Goal: Task Accomplishment & Management: Manage account settings

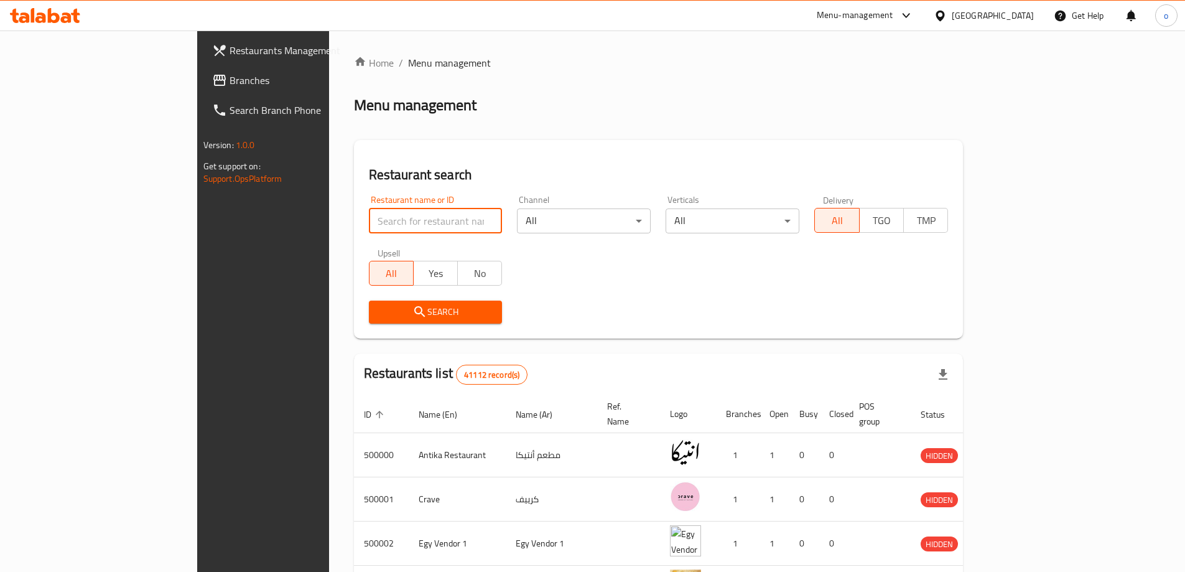
click at [386, 219] on input "search" at bounding box center [436, 220] width 134 height 25
paste input "777363"
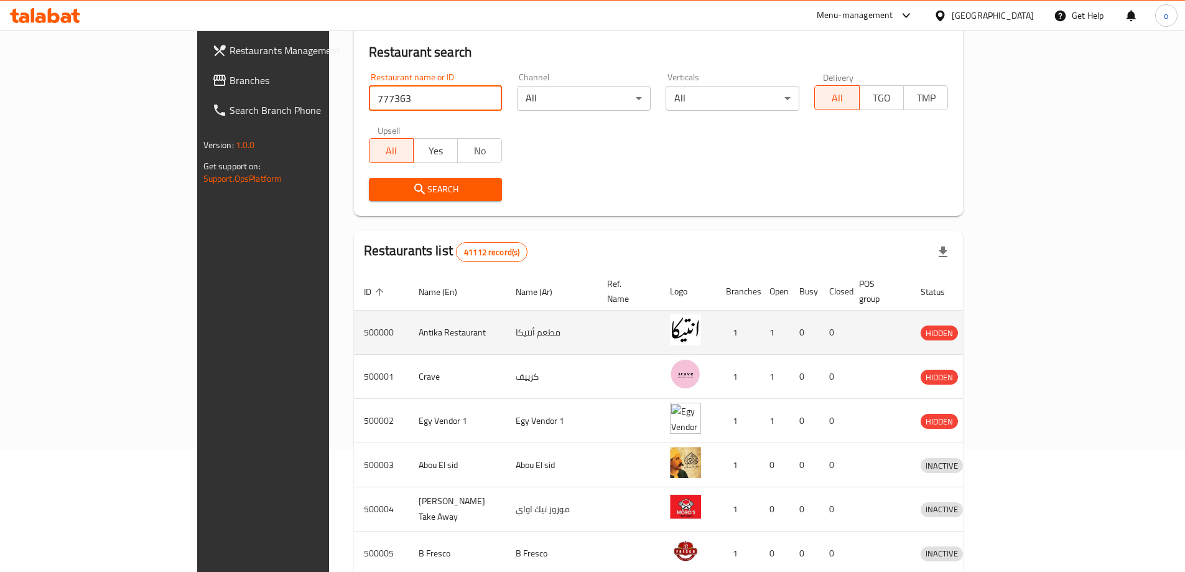
scroll to position [62, 0]
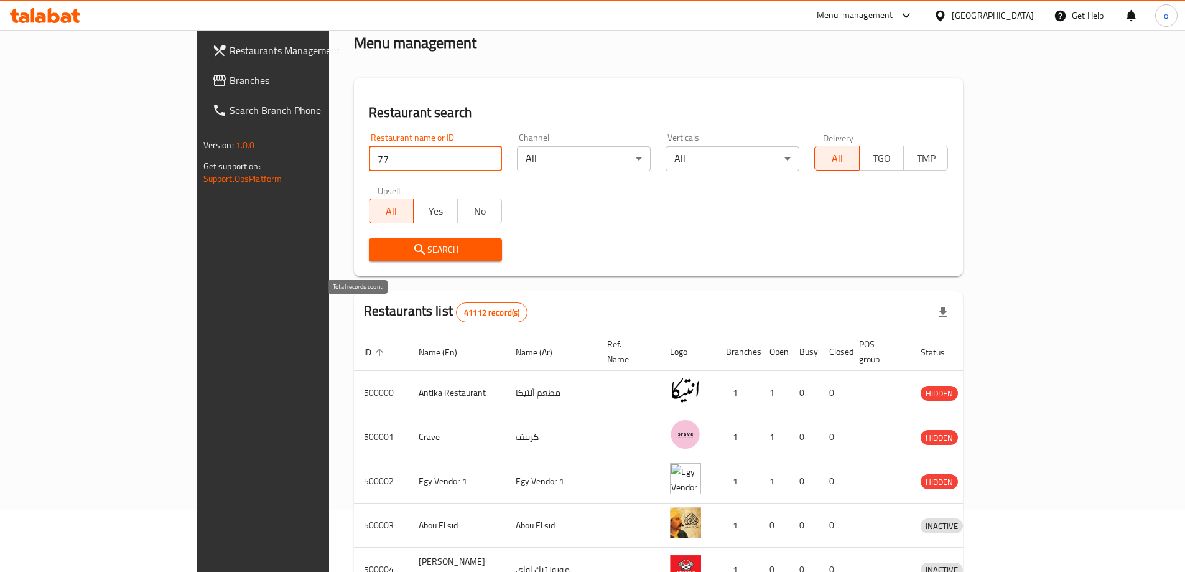
type input "7"
click at [524, 264] on div "Search" at bounding box center [658, 250] width 595 height 38
click at [643, 53] on div "Home / Menu management Menu management Restaurant search Restaurant name or ID …" at bounding box center [659, 424] width 610 height 862
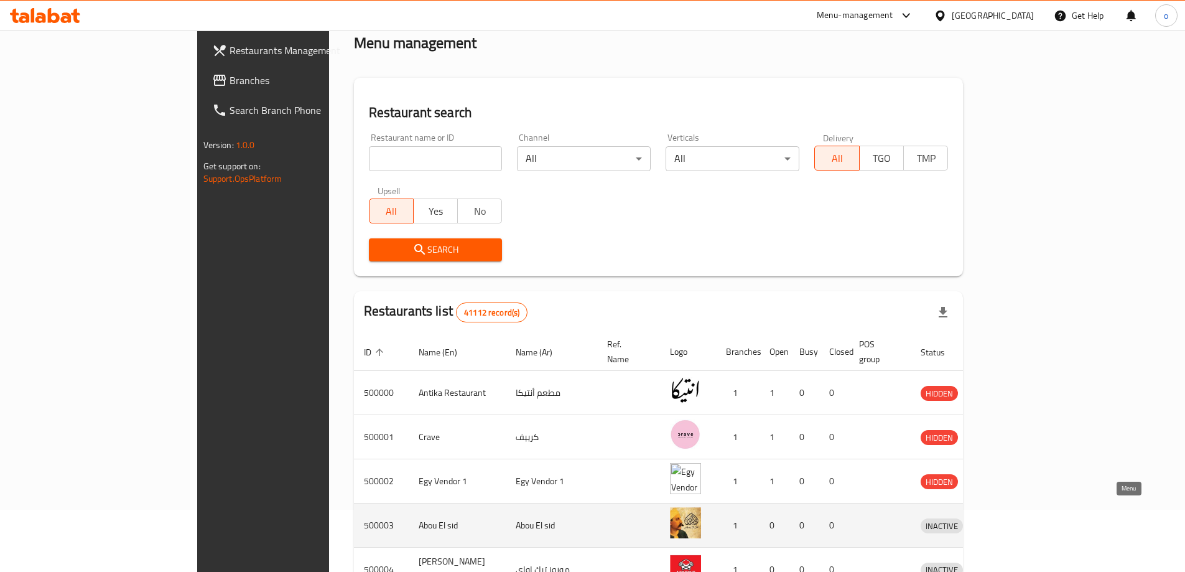
click at [1002, 521] on icon "enhanced table" at bounding box center [995, 526] width 14 height 11
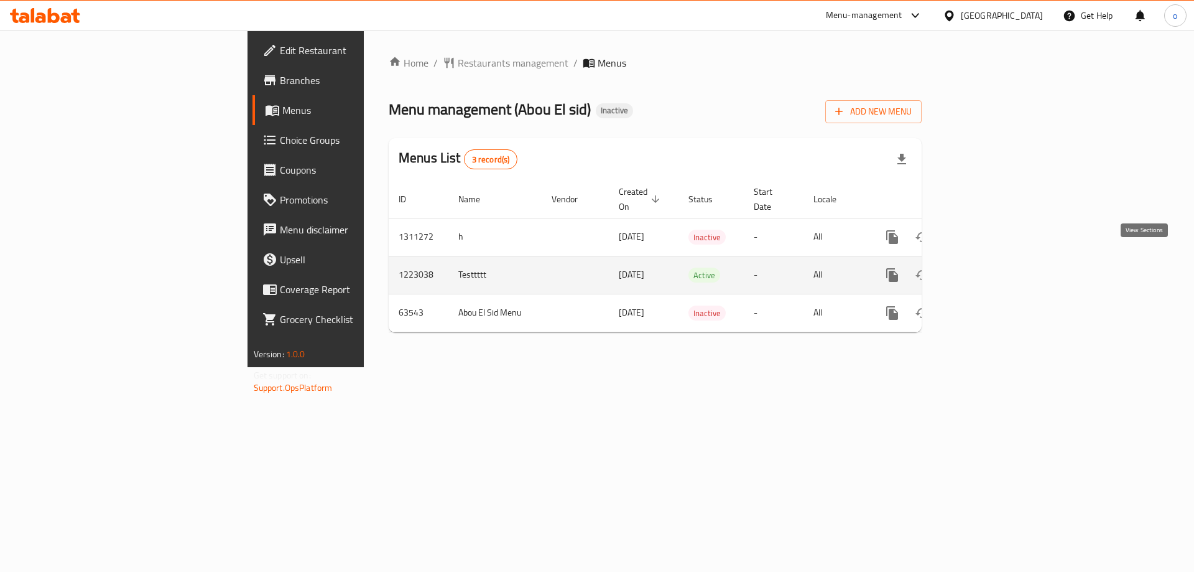
click at [997, 271] on link "enhanced table" at bounding box center [982, 275] width 30 height 30
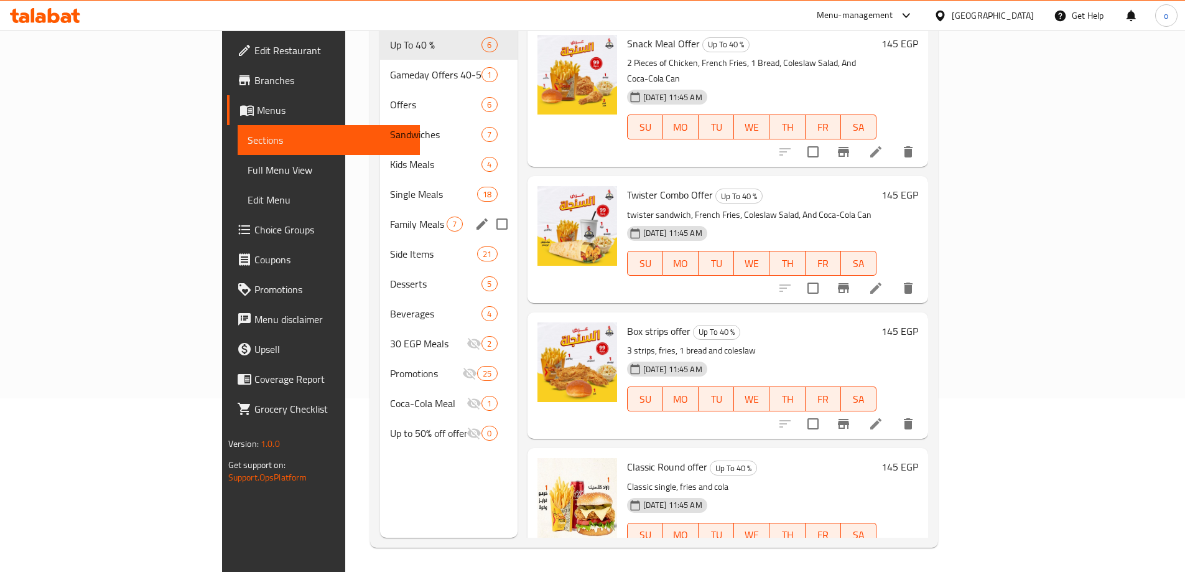
scroll to position [174, 0]
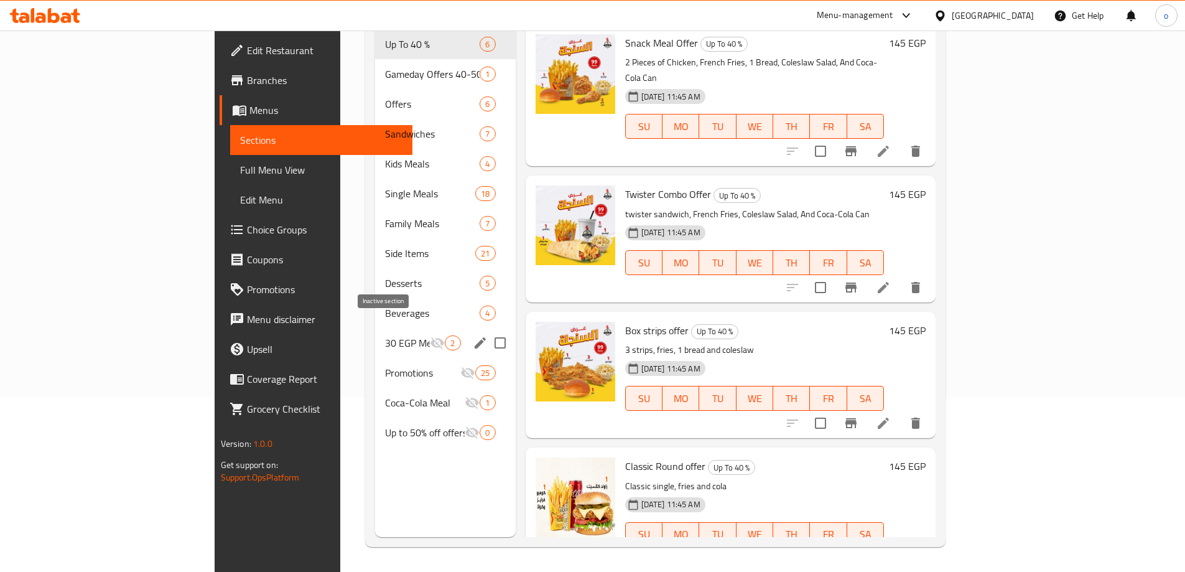
click at [430, 337] on icon "Menu sections" at bounding box center [437, 343] width 14 height 12
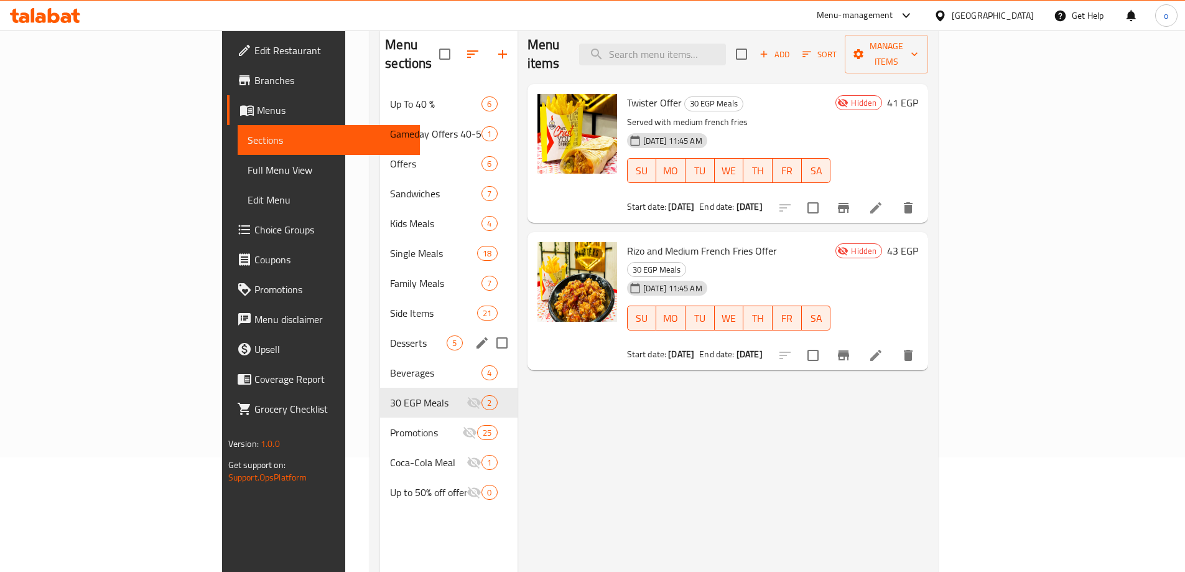
scroll to position [174, 0]
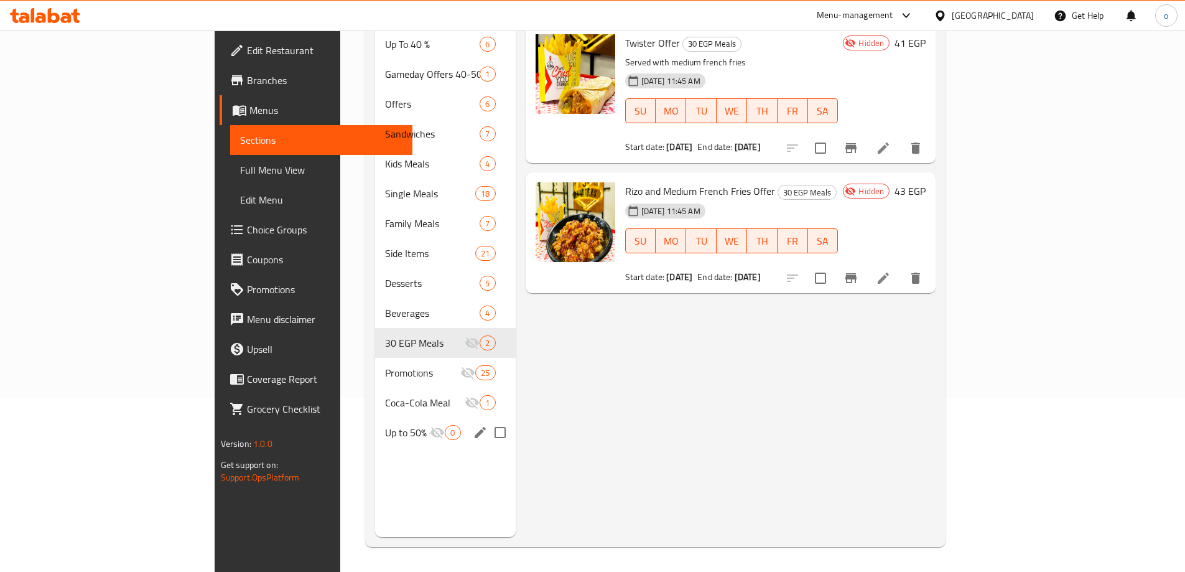
click at [375, 422] on div "Up to 50% off offers 0" at bounding box center [445, 432] width 140 height 30
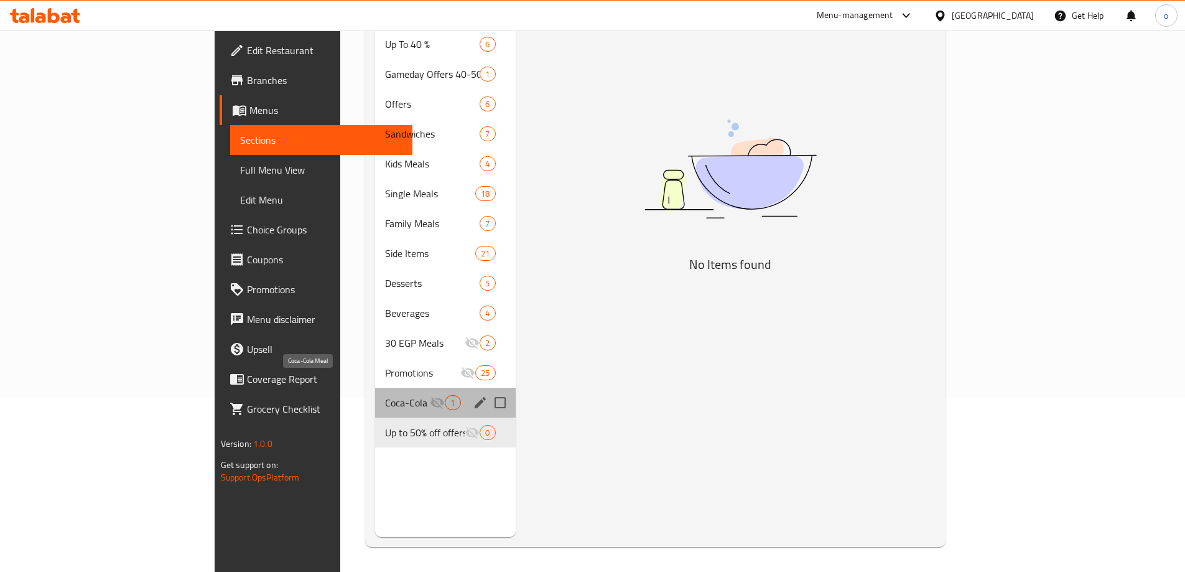
click at [385, 395] on span "Coca-Cola Meal" at bounding box center [407, 402] width 45 height 15
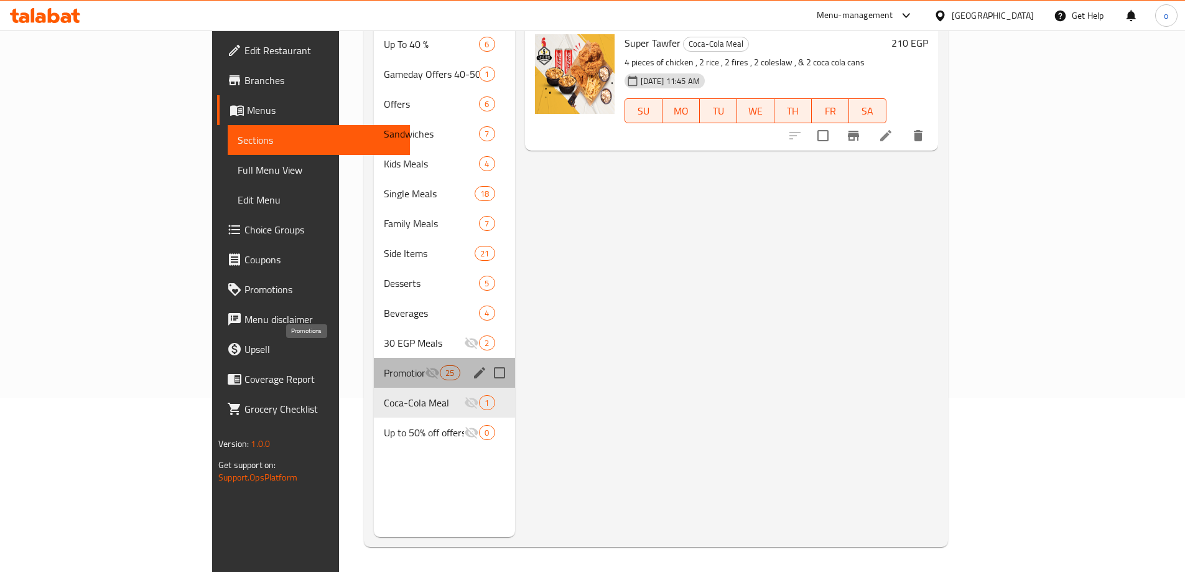
click at [384, 365] on span "Promotions" at bounding box center [404, 372] width 41 height 15
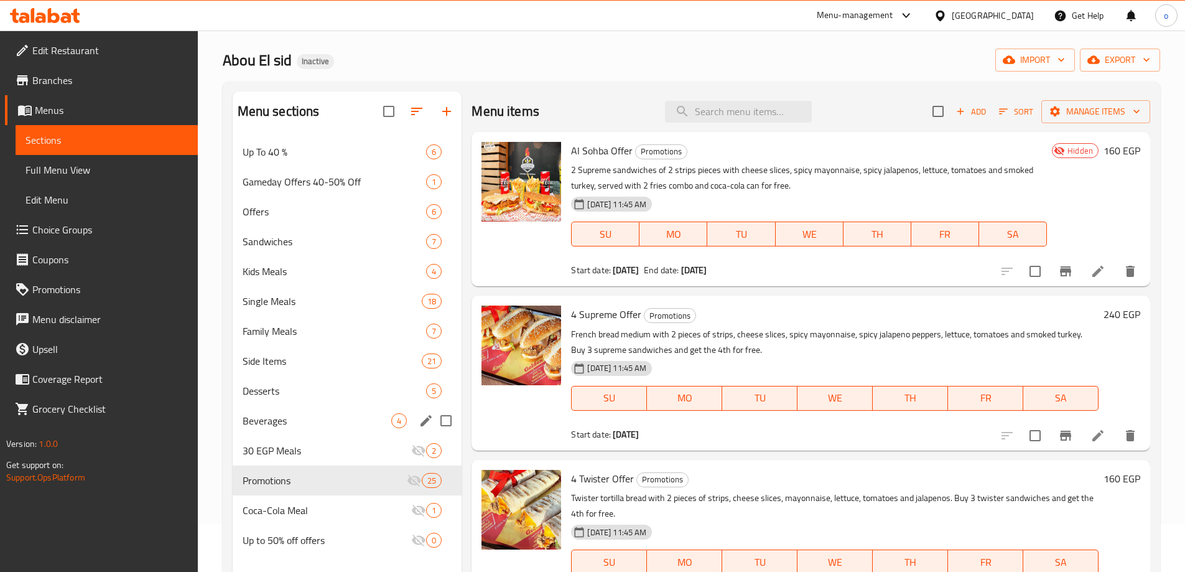
scroll to position [62, 0]
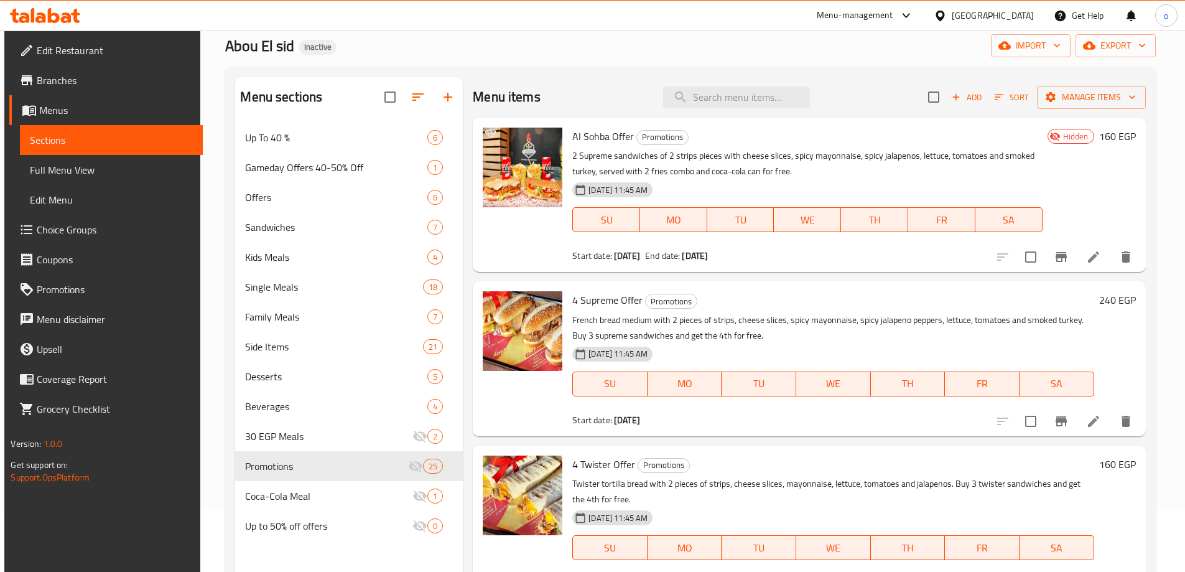
click at [114, 40] on link "Edit Restaurant" at bounding box center [105, 50] width 193 height 30
